Goal: Information Seeking & Learning: Learn about a topic

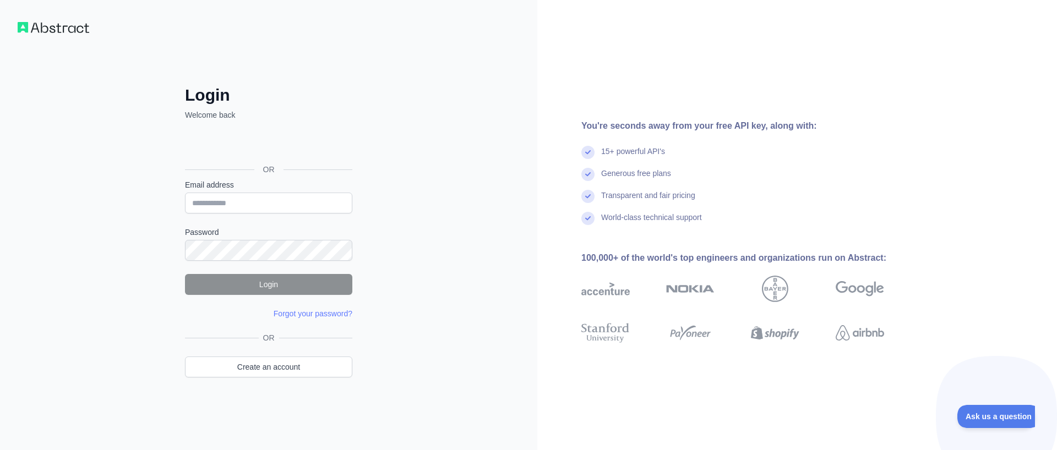
click at [1056, 152] on div "You're seconds away from your free API key, along with: 15+ powerful API's Gene…" at bounding box center [796, 225] width 519 height 450
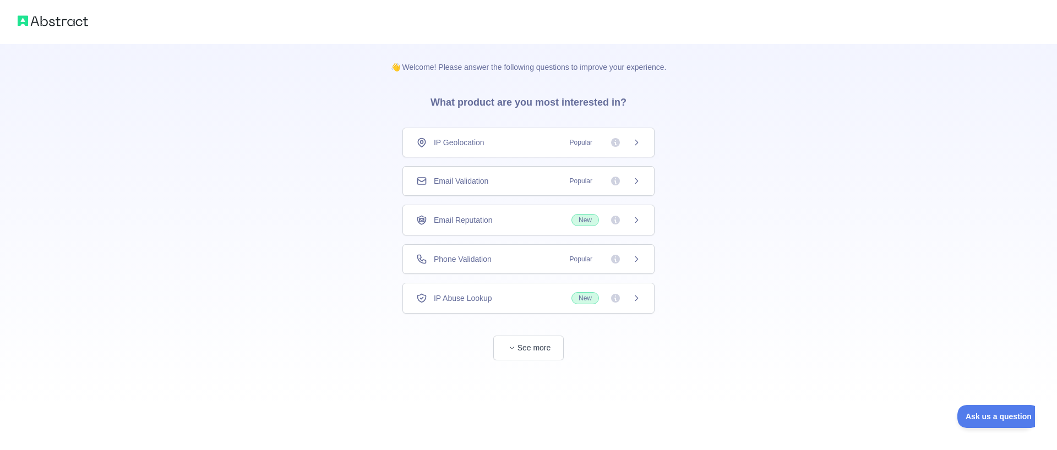
click at [632, 145] on icon at bounding box center [636, 142] width 9 height 9
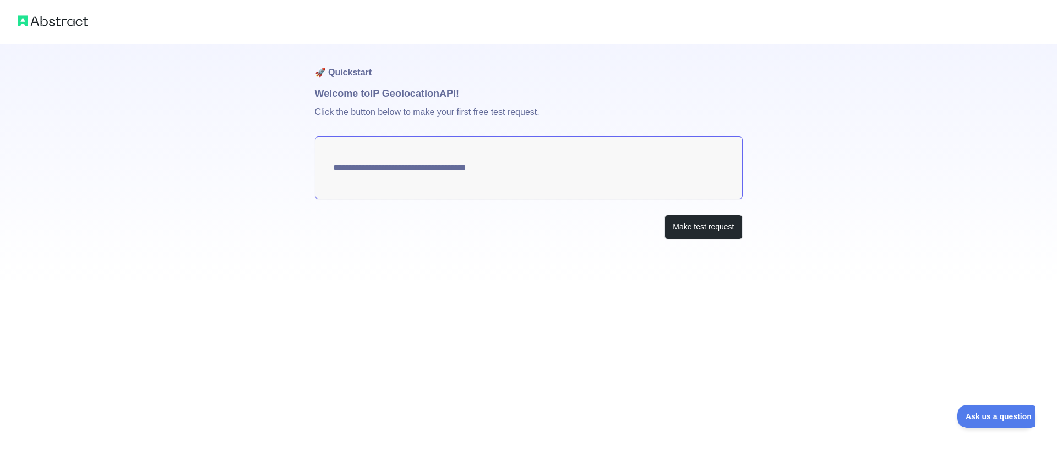
type textarea "**********"
click at [522, 175] on textarea "**********" at bounding box center [529, 167] width 428 height 63
click at [700, 228] on button "Make test request" at bounding box center [703, 227] width 78 height 25
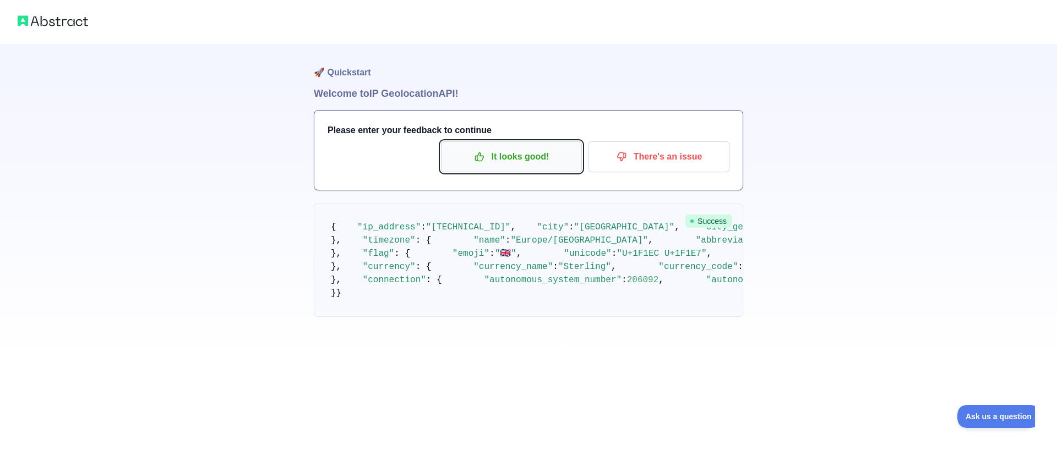
click at [496, 160] on p "It looks good!" at bounding box center [511, 156] width 124 height 19
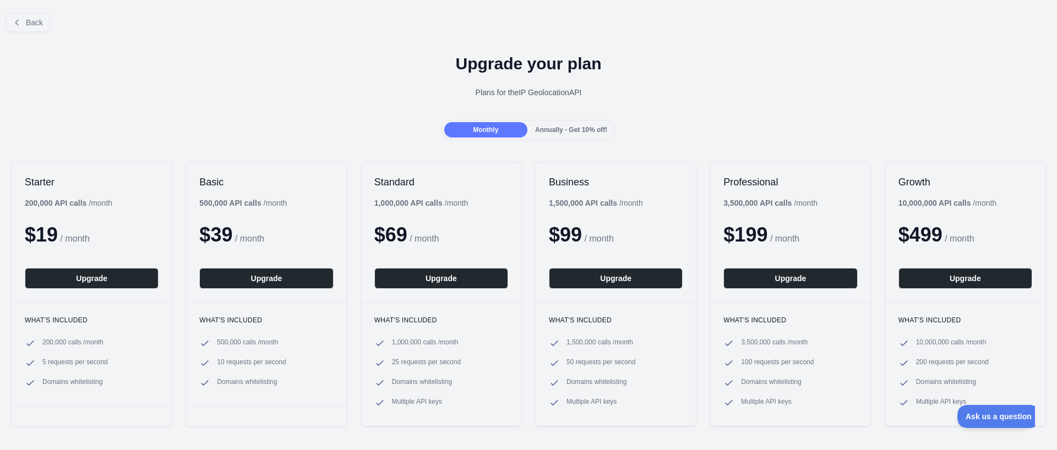
click at [580, 135] on div "Annually - Get 10% off!" at bounding box center [570, 129] width 83 height 15
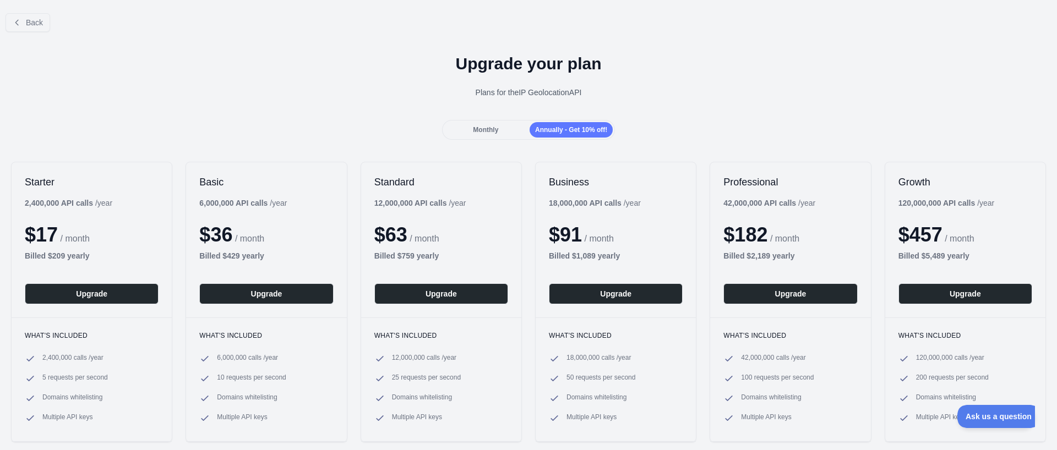
click at [484, 126] on span "Monthly" at bounding box center [485, 130] width 25 height 8
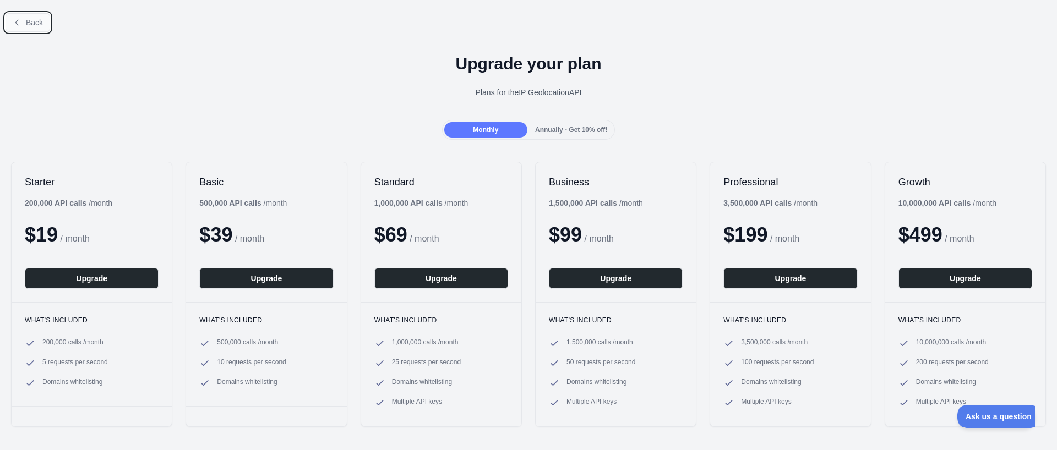
click at [45, 25] on button "Back" at bounding box center [28, 22] width 45 height 19
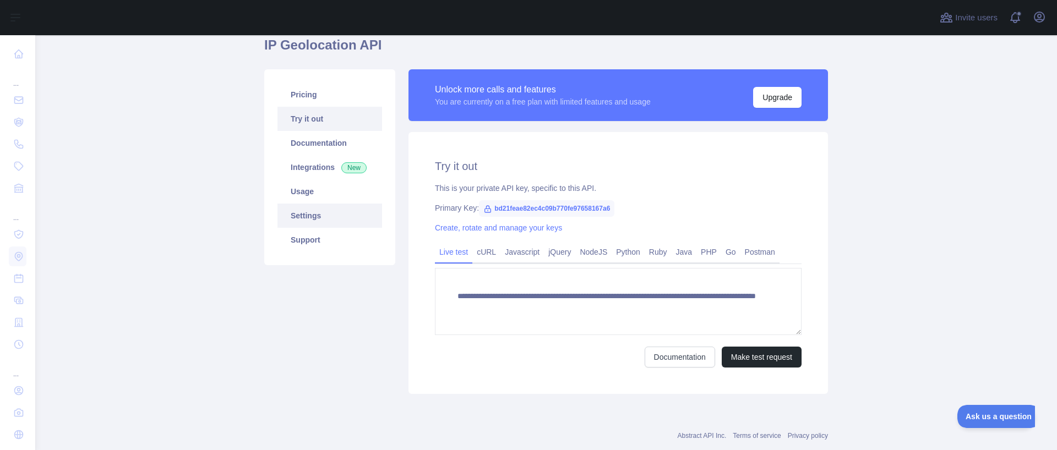
scroll to position [70, 0]
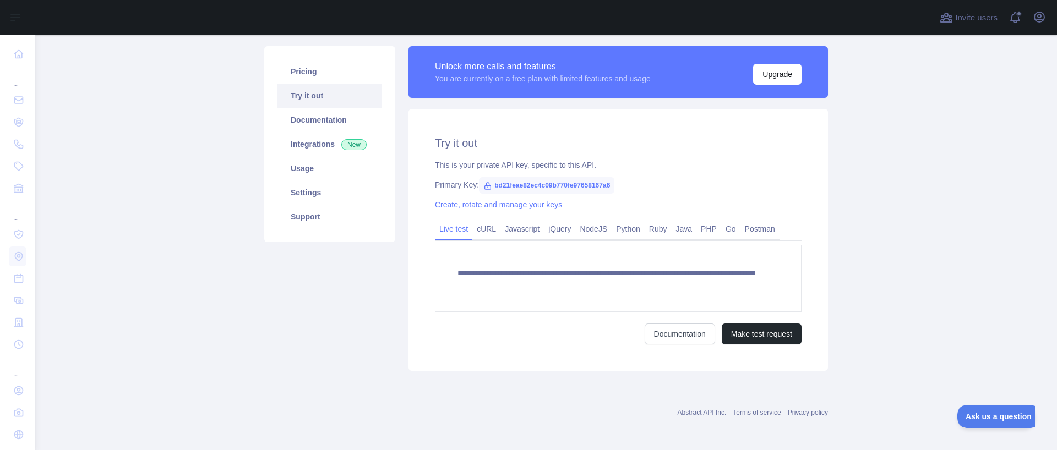
click at [544, 183] on span "bd21feae82ec4c09b770fe97658167a6" at bounding box center [546, 185] width 135 height 17
copy span "bd21feae82ec4c09b770fe97658167a6"
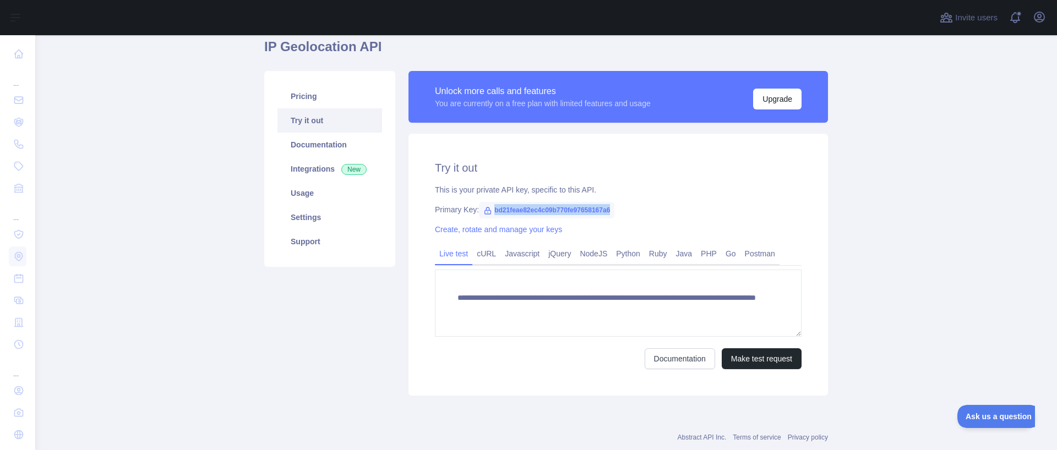
scroll to position [66, 0]
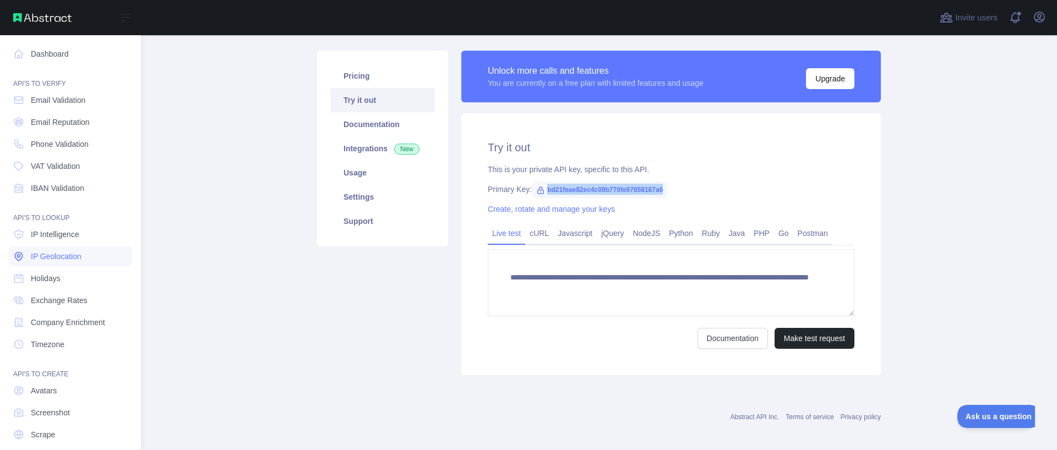
click at [110, 255] on link "IP Geolocation" at bounding box center [70, 257] width 123 height 20
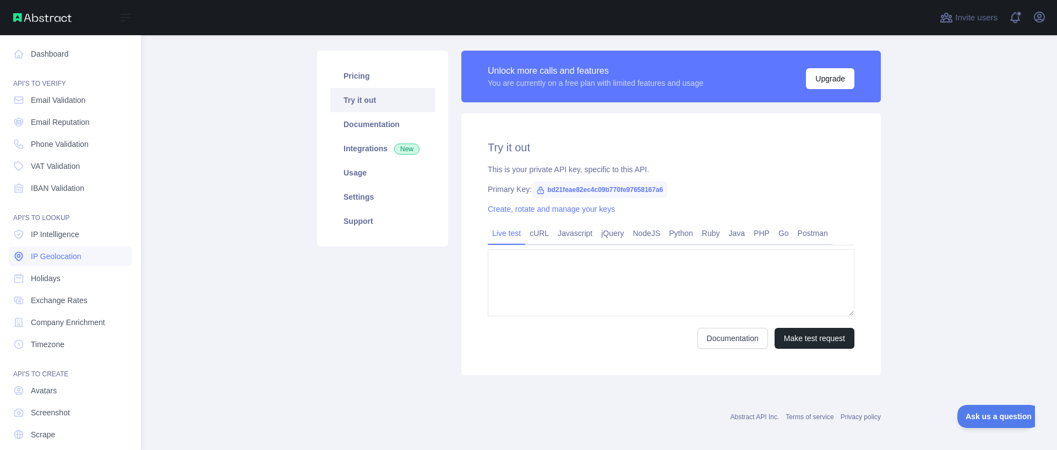
type textarea "**********"
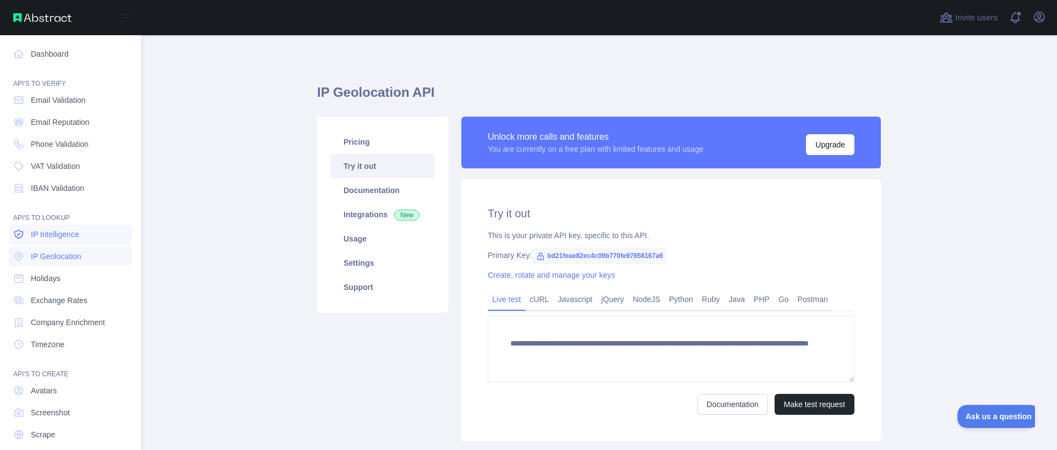
scroll to position [34, 0]
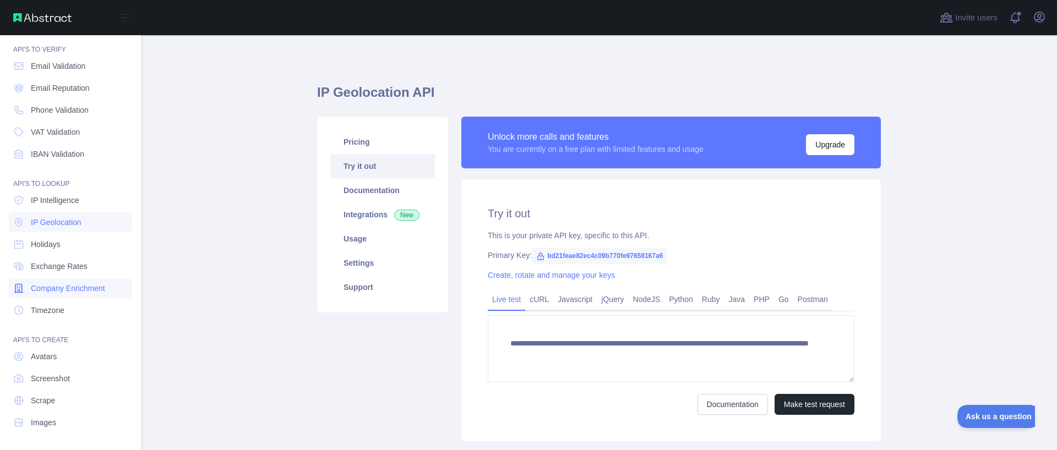
click at [96, 293] on span "Company Enrichment" at bounding box center [68, 288] width 74 height 11
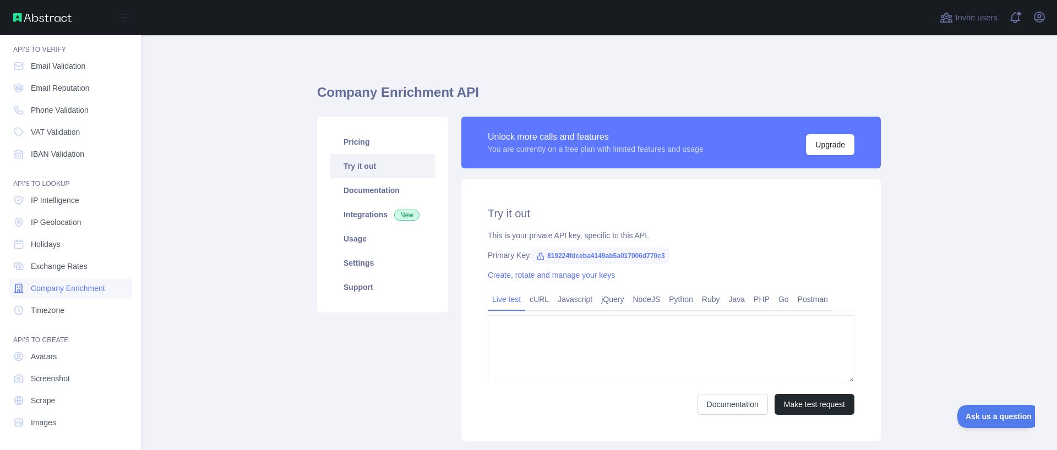
type textarea "**********"
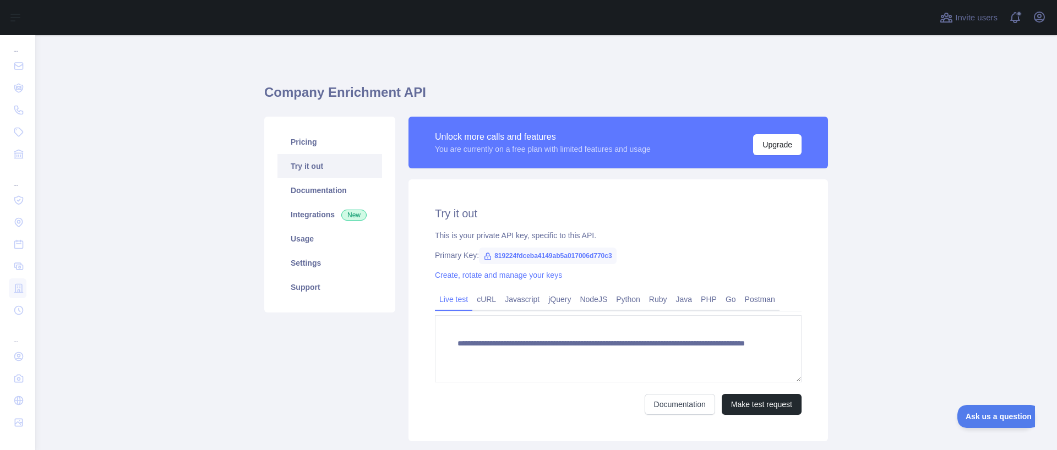
click at [577, 254] on span "819224fdceba4149ab5a017006d770c3" at bounding box center [548, 256] width 138 height 17
copy icon
click at [601, 270] on div "Create, rotate and manage your keys" at bounding box center [618, 275] width 366 height 11
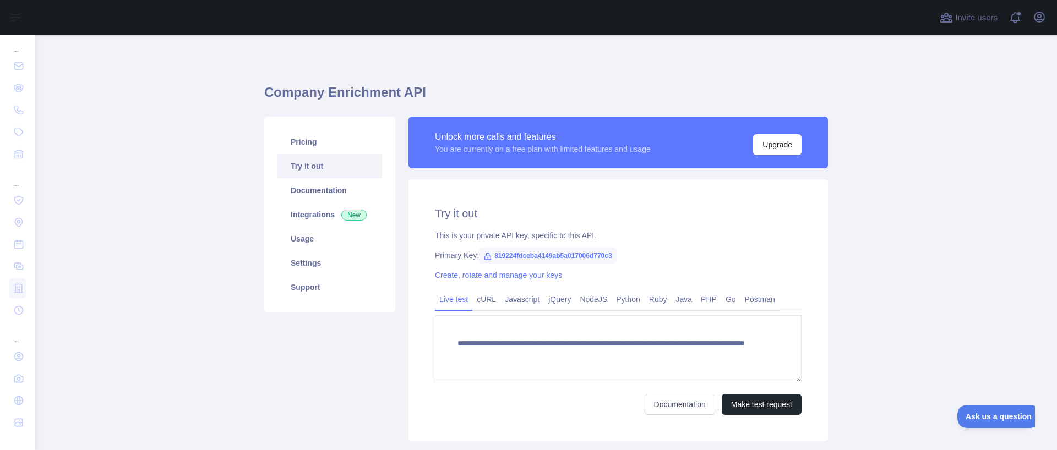
click at [522, 258] on span "819224fdceba4149ab5a017006d770c3" at bounding box center [548, 256] width 138 height 17
copy span "819224fdceba4149ab5a017006d770c3"
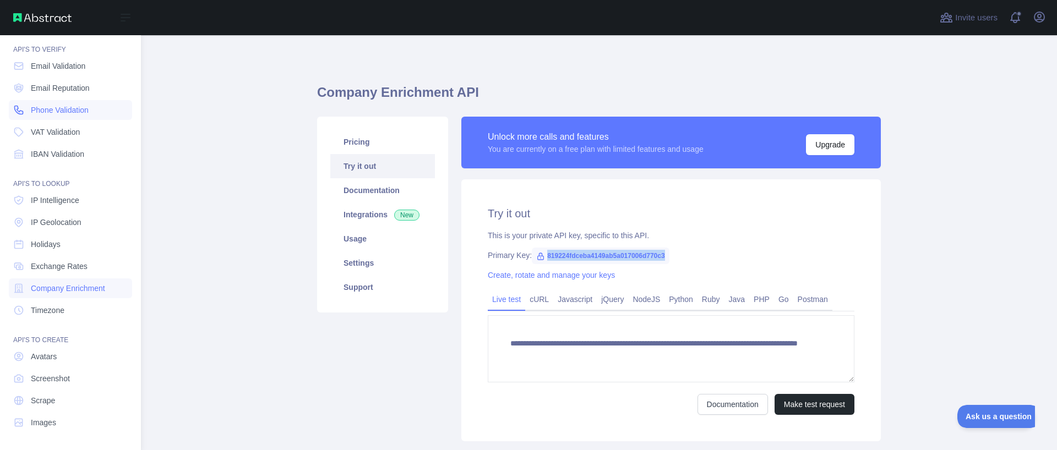
click at [35, 113] on span "Phone Validation" at bounding box center [60, 110] width 58 height 11
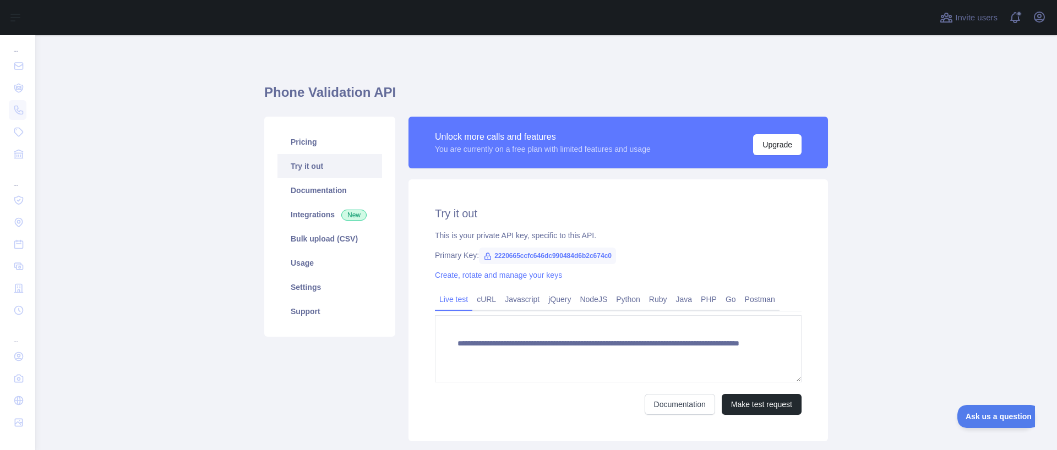
click at [556, 258] on span "2220665ccfc646dc990484d6b2c674c0" at bounding box center [547, 256] width 137 height 17
copy span "2220665ccfc646dc990484d6b2c674c0"
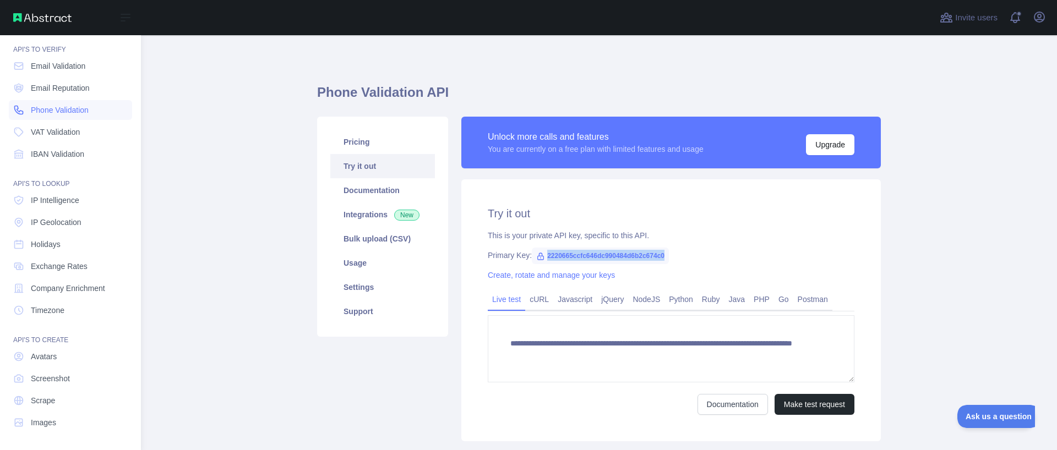
click at [54, 113] on span "Phone Validation" at bounding box center [60, 110] width 58 height 11
click at [58, 20] on img at bounding box center [42, 17] width 58 height 9
